Goal: Check status: Check status

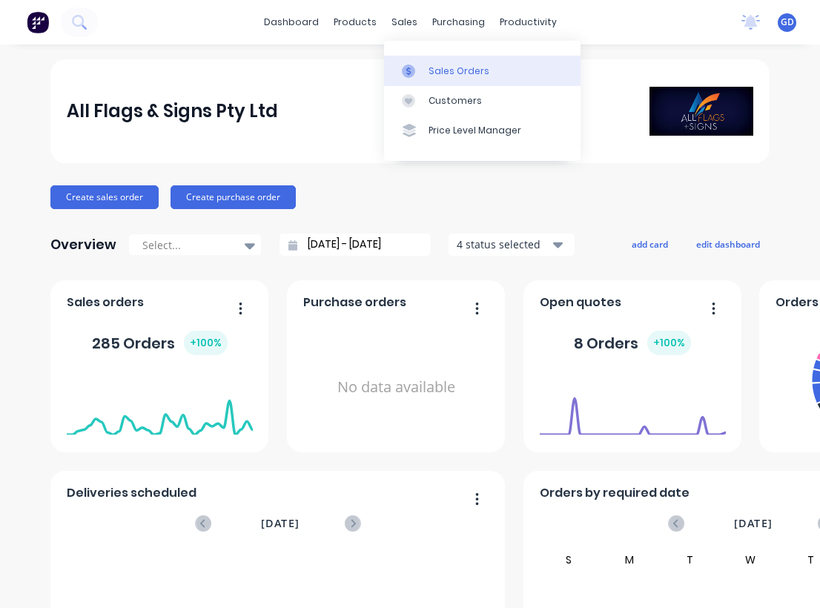
click at [444, 70] on div "Sales Orders" at bounding box center [459, 71] width 61 height 13
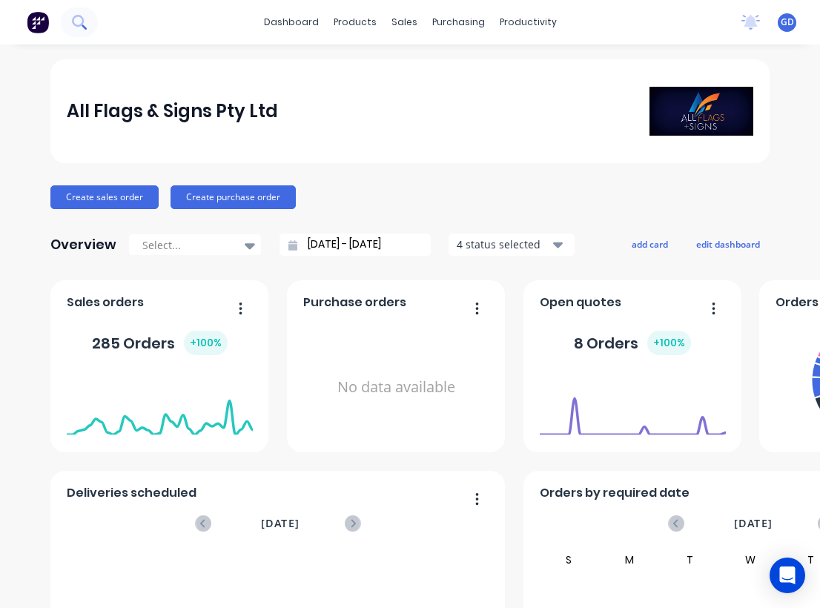
click at [82, 20] on icon at bounding box center [79, 22] width 14 height 14
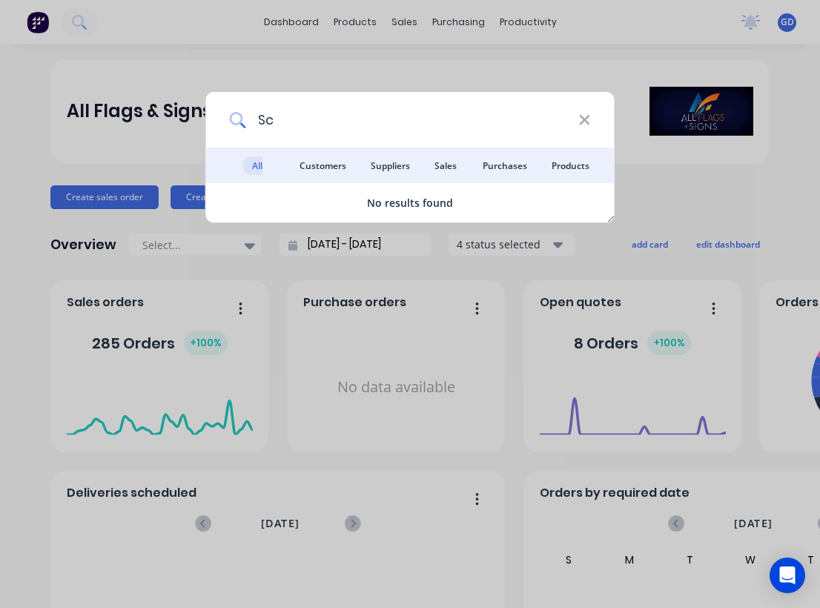
type input "S"
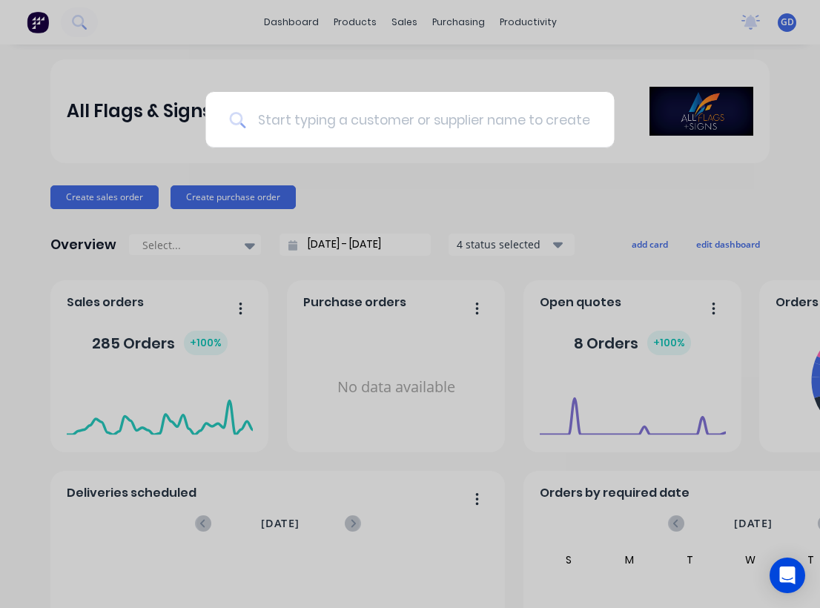
type input "e"
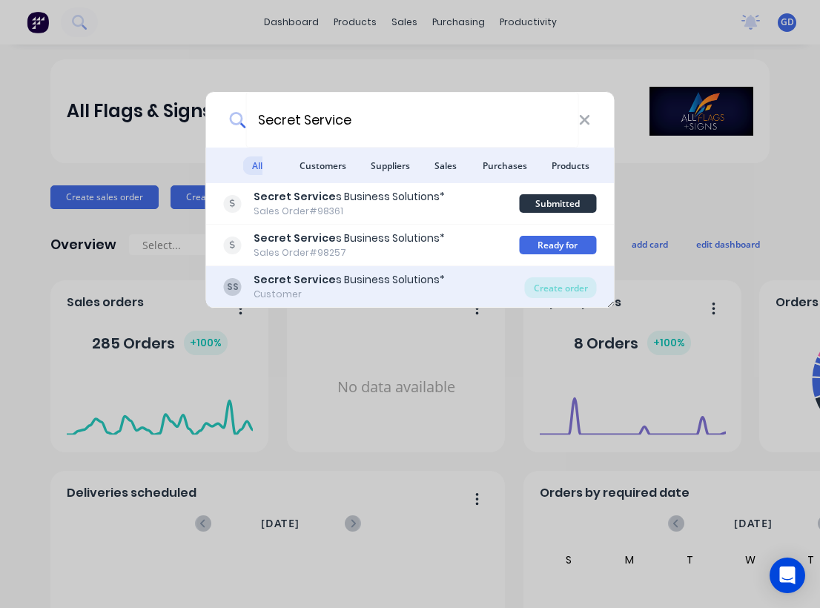
type input "Secret Service"
click at [305, 285] on b "Secret Service" at bounding box center [295, 279] width 82 height 15
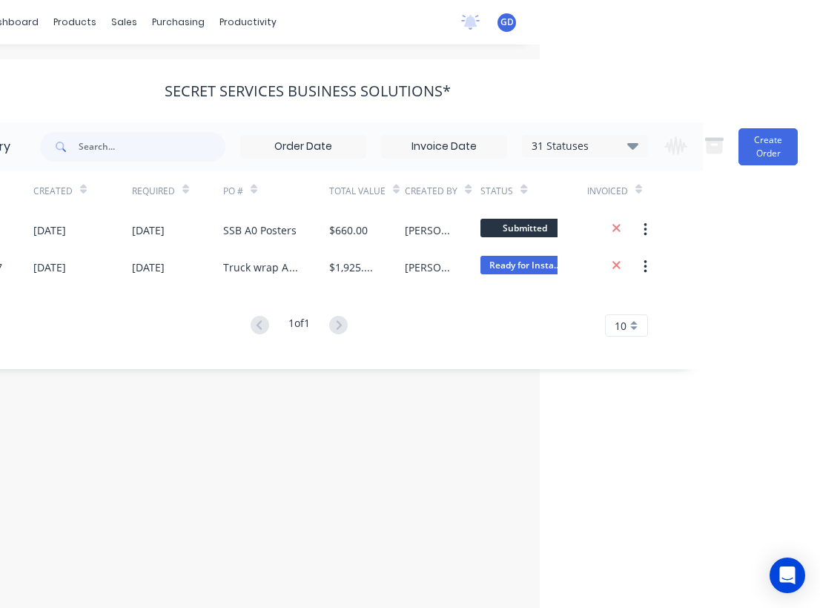
scroll to position [0, 280]
click at [673, 202] on div "# Created Required PO # Total Value Created By Status Invoiced" at bounding box center [298, 191] width 773 height 41
click at [633, 151] on icon at bounding box center [632, 145] width 11 height 18
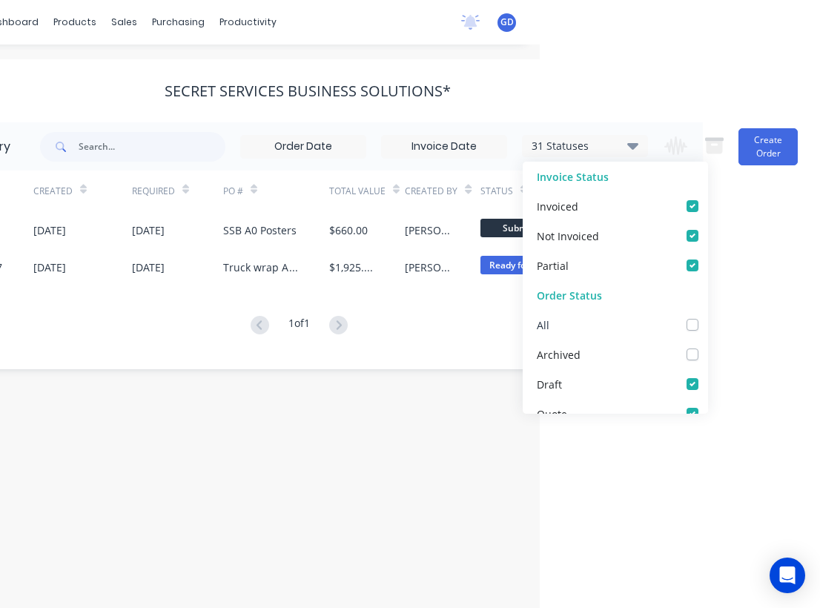
click at [708, 317] on label at bounding box center [708, 317] width 0 height 0
click at [708, 327] on input "checkbox" at bounding box center [714, 324] width 12 height 14
checkbox input "true"
click at [191, 355] on div "# Created Required PO # Total Value Created By Status Invoiced 98361 26 Aug 202…" at bounding box center [298, 263] width 773 height 184
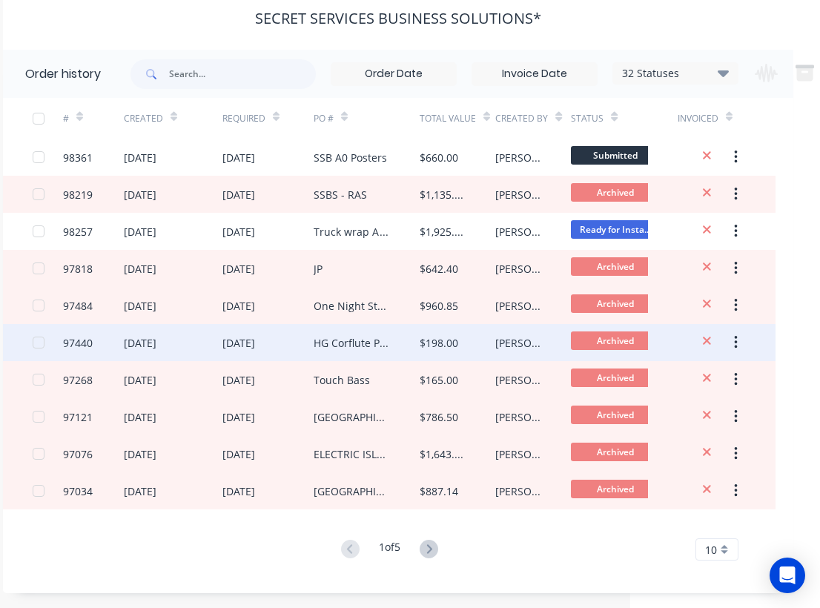
scroll to position [73, 190]
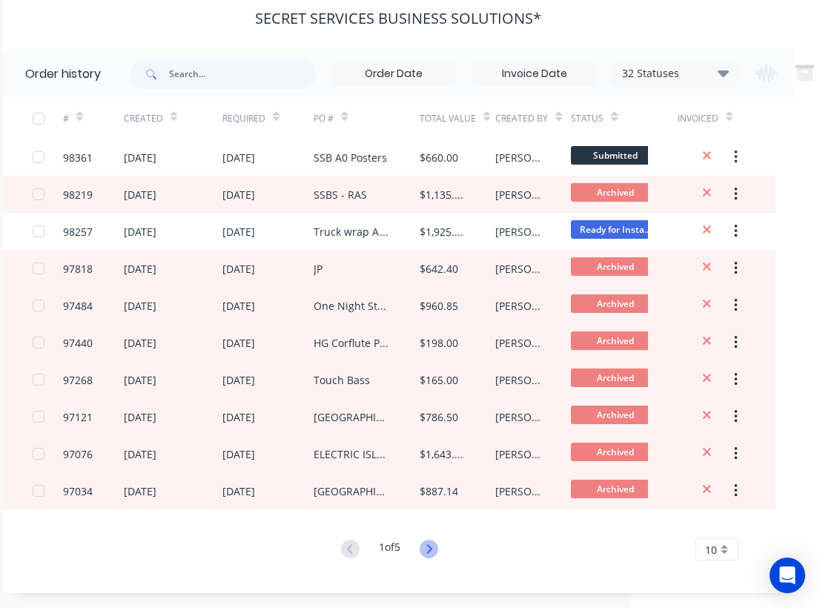
click at [432, 544] on icon at bounding box center [429, 549] width 19 height 19
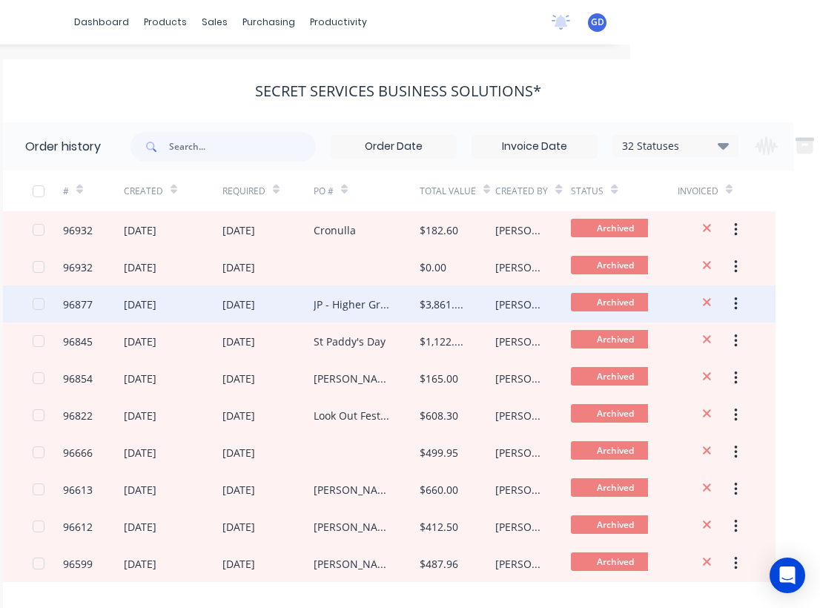
click at [84, 303] on div "96877" at bounding box center [78, 305] width 30 height 16
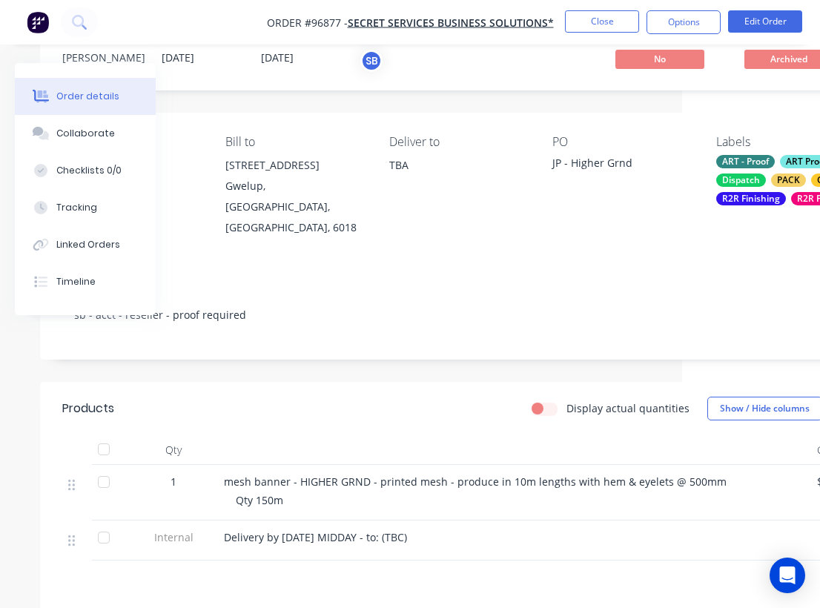
scroll to position [51, 17]
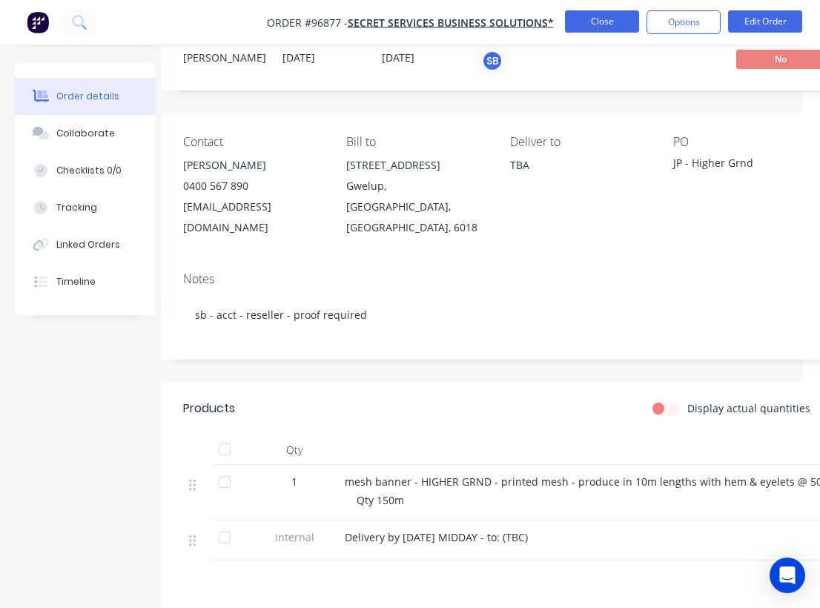
click at [600, 23] on button "Close" at bounding box center [602, 21] width 74 height 22
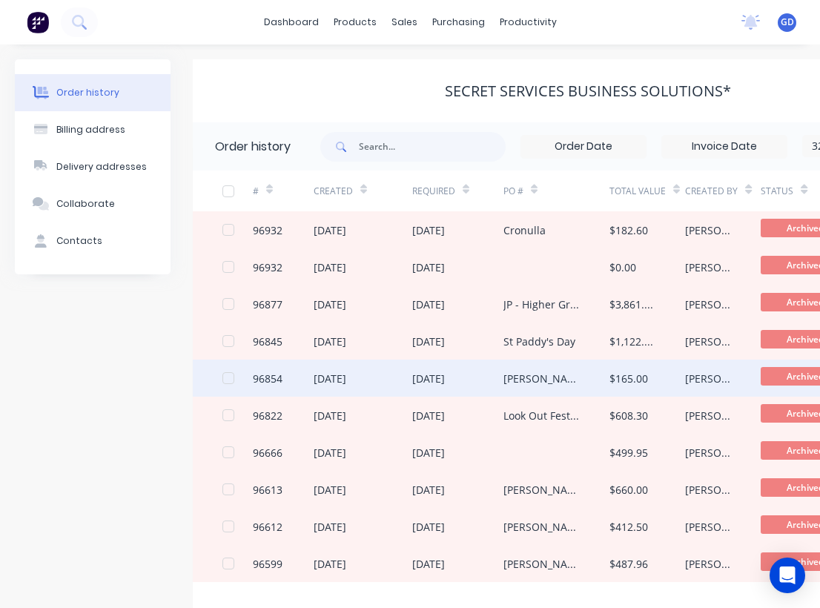
scroll to position [75, 0]
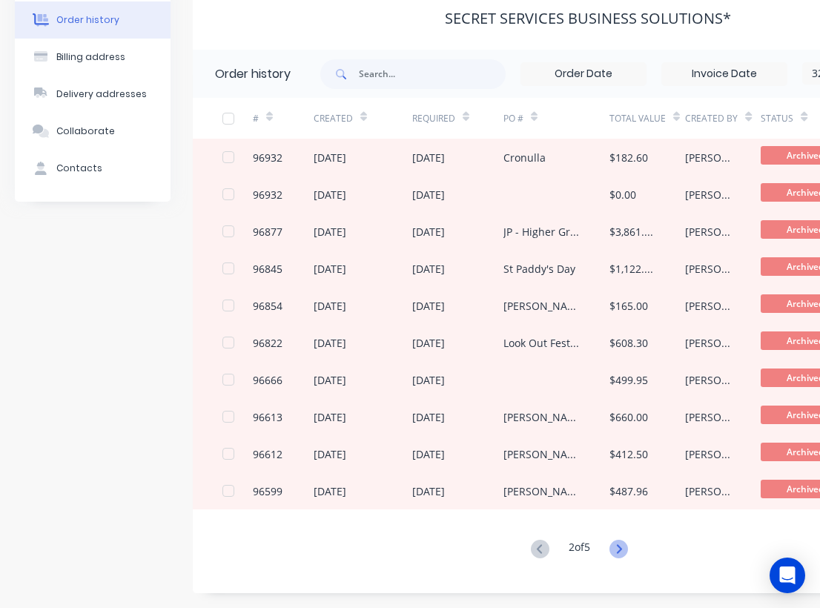
click at [626, 541] on icon at bounding box center [619, 549] width 19 height 19
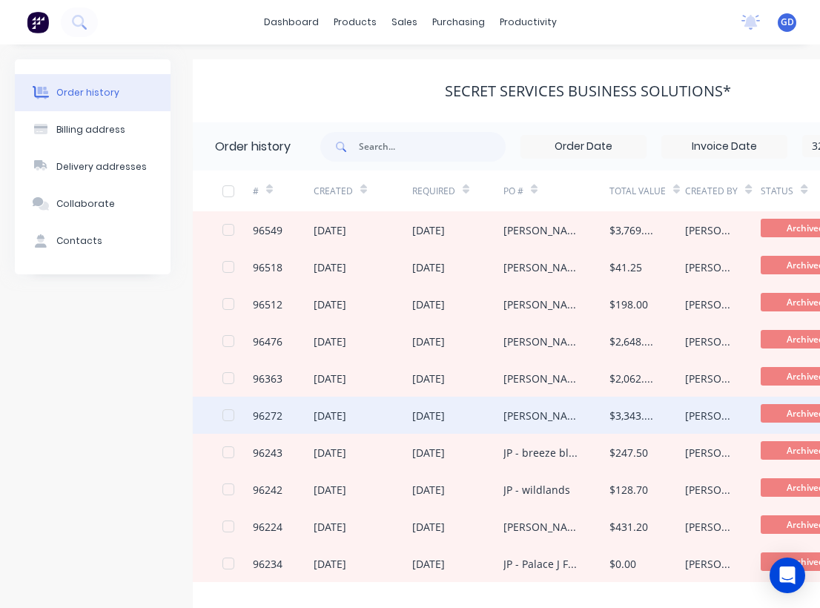
click at [272, 415] on div "96272" at bounding box center [268, 416] width 30 height 16
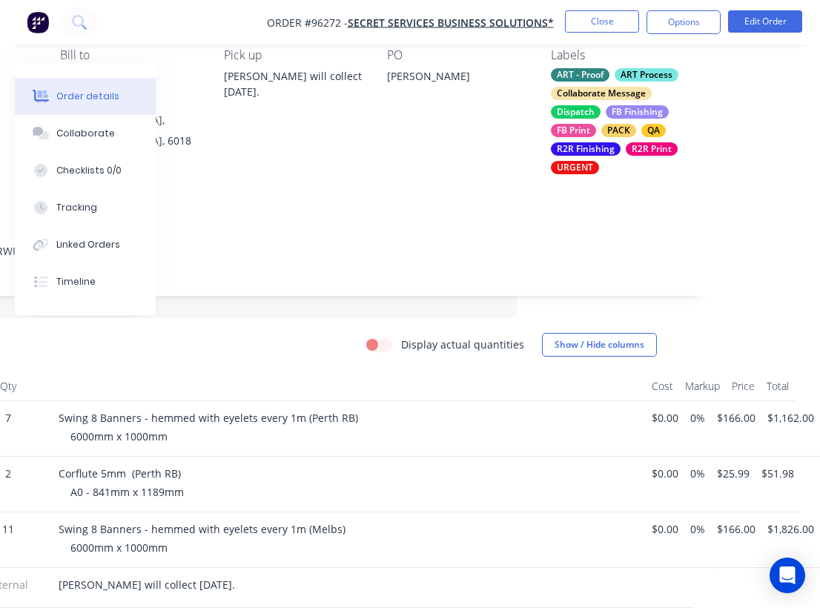
scroll to position [138, 303]
